Goal: Find specific page/section: Find specific page/section

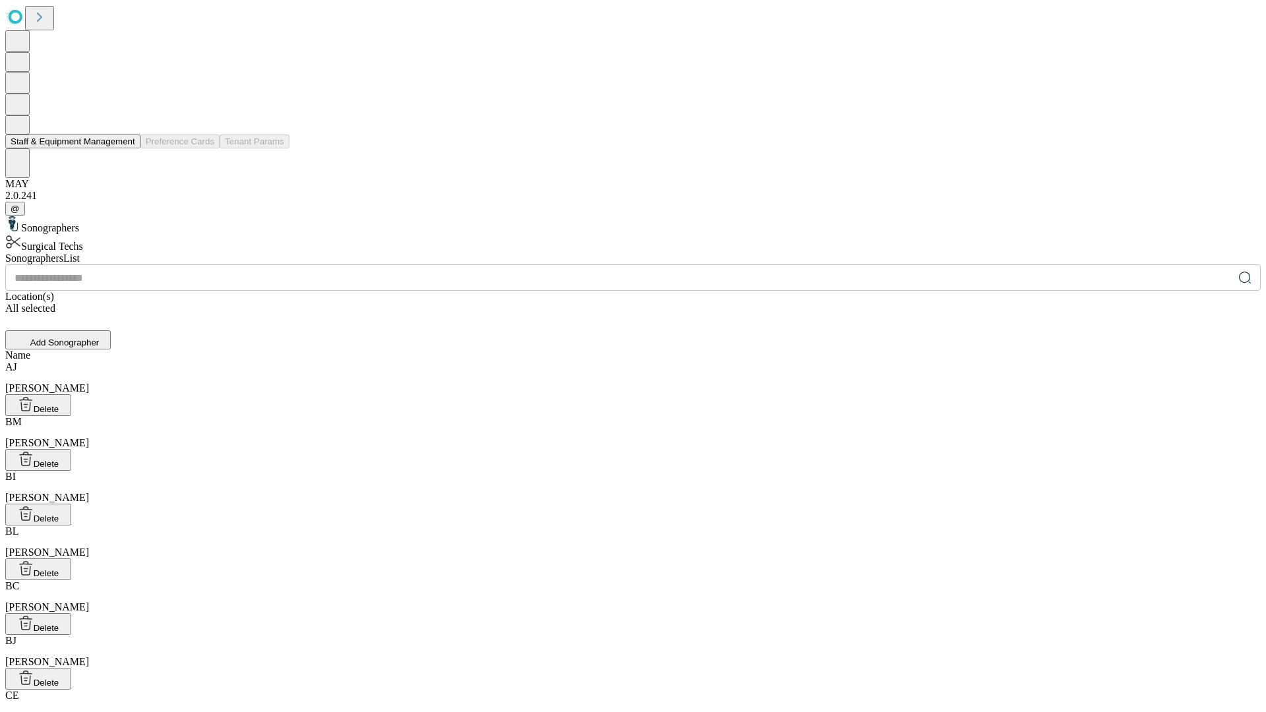
click at [126, 148] on button "Staff & Equipment Management" at bounding box center [72, 141] width 135 height 14
